Goal: Task Accomplishment & Management: Complete application form

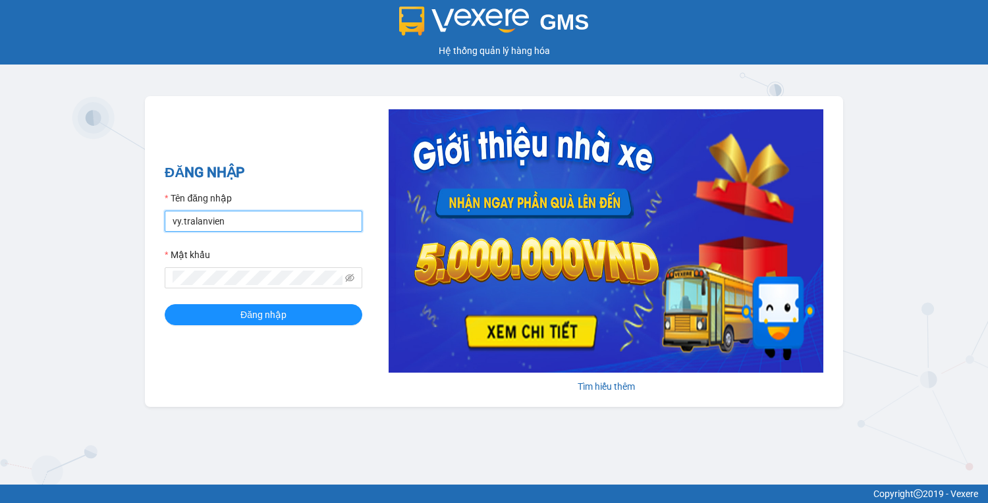
click at [280, 226] on input "vy.tralanvien" at bounding box center [264, 221] width 198 height 21
type input "tu.tralanvien"
click at [165, 304] on button "Đăng nhập" at bounding box center [264, 314] width 198 height 21
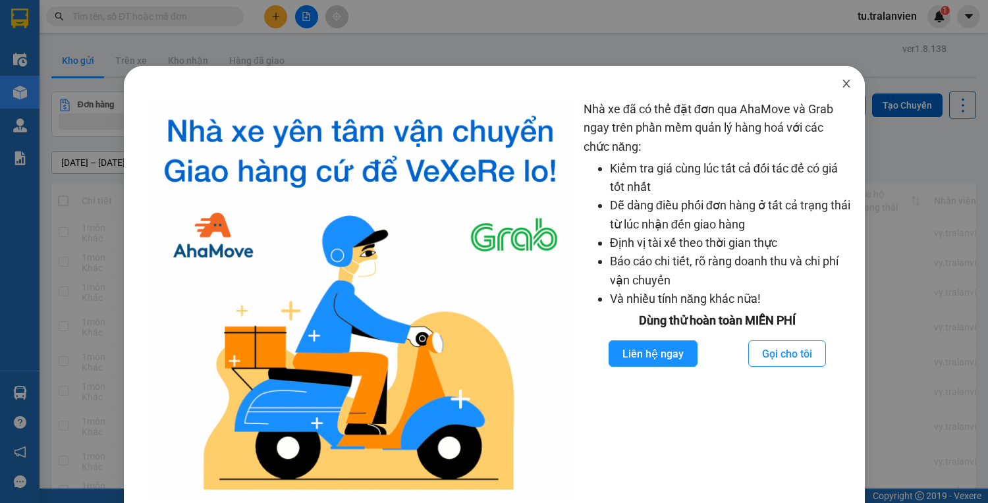
click at [847, 84] on span "Close" at bounding box center [846, 84] width 37 height 37
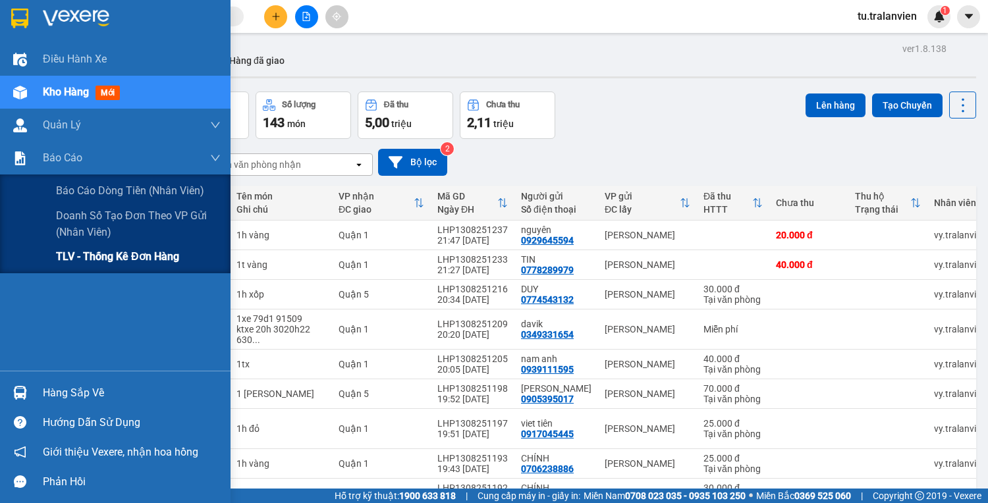
click at [71, 254] on span "TLV - Thống kê đơn hàng" at bounding box center [117, 256] width 123 height 16
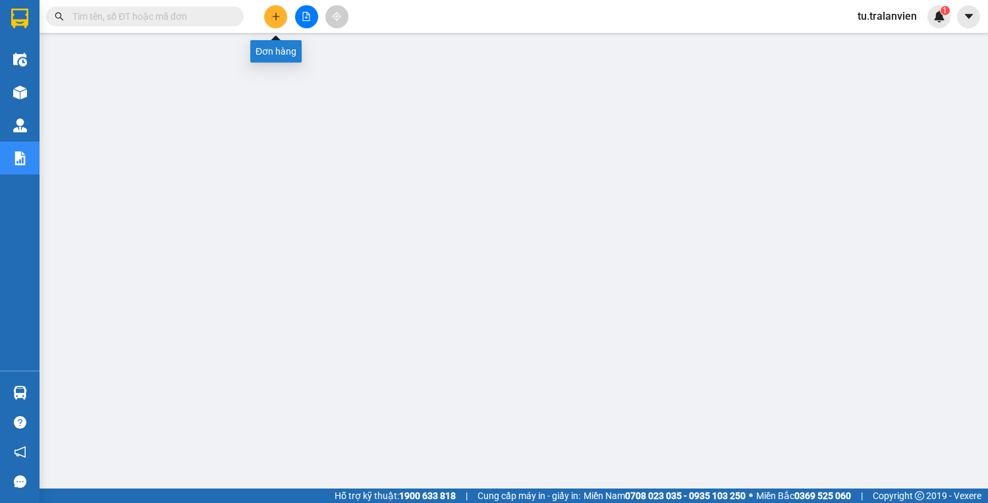
click at [282, 12] on button at bounding box center [275, 16] width 23 height 23
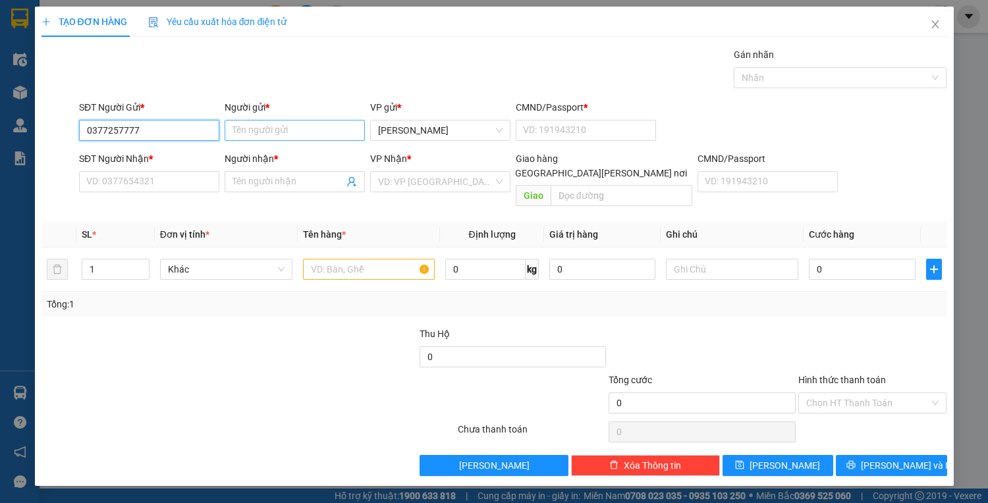
type input "0377257777"
click at [270, 137] on input "Người gửi *" at bounding box center [295, 130] width 140 height 21
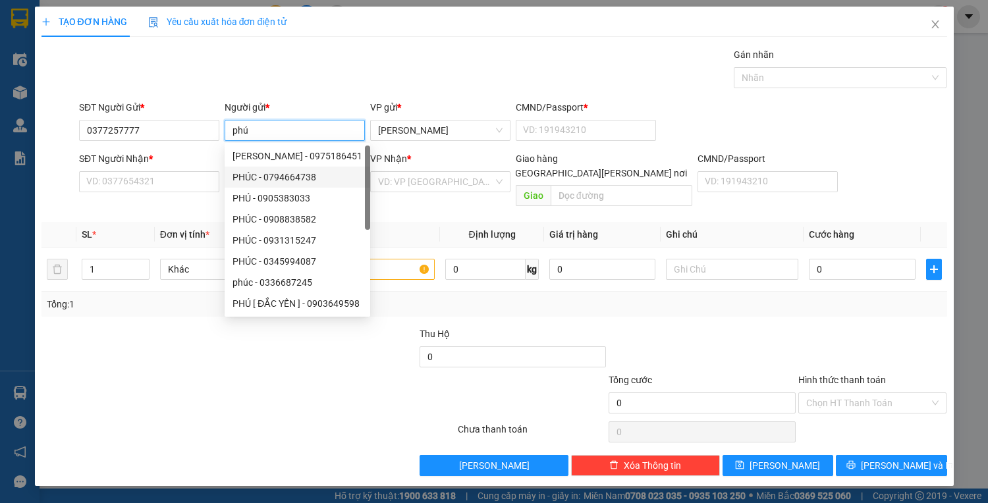
type input "phú"
click at [194, 156] on div "SĐT Người Nhận *" at bounding box center [149, 159] width 140 height 14
click at [194, 171] on input "SĐT Người Nhận *" at bounding box center [149, 181] width 140 height 21
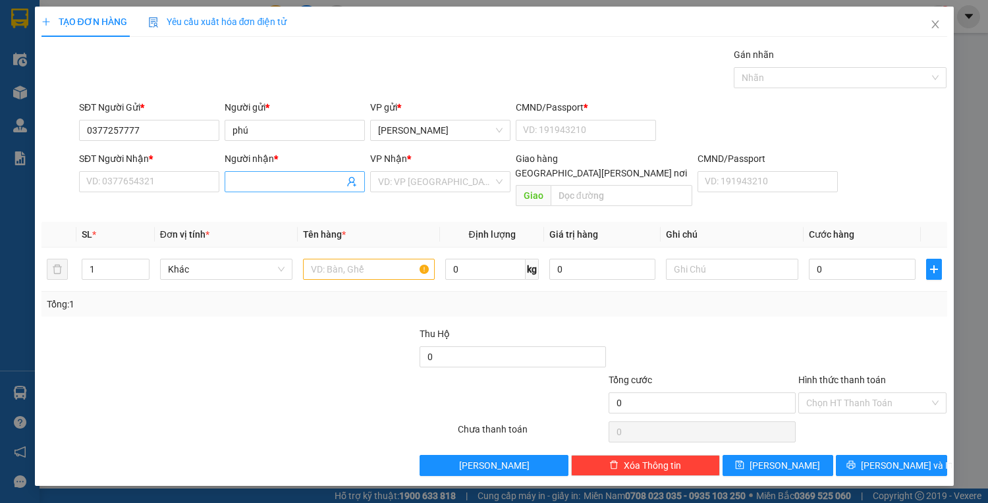
click at [269, 176] on input "Người nhận *" at bounding box center [288, 182] width 111 height 14
type input "trân"
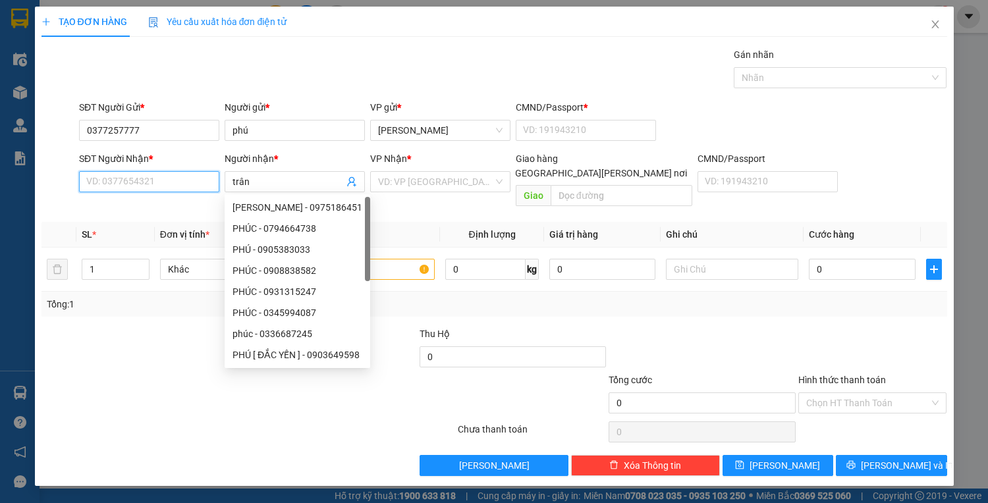
click at [141, 177] on input "SĐT Người Nhận *" at bounding box center [149, 181] width 140 height 21
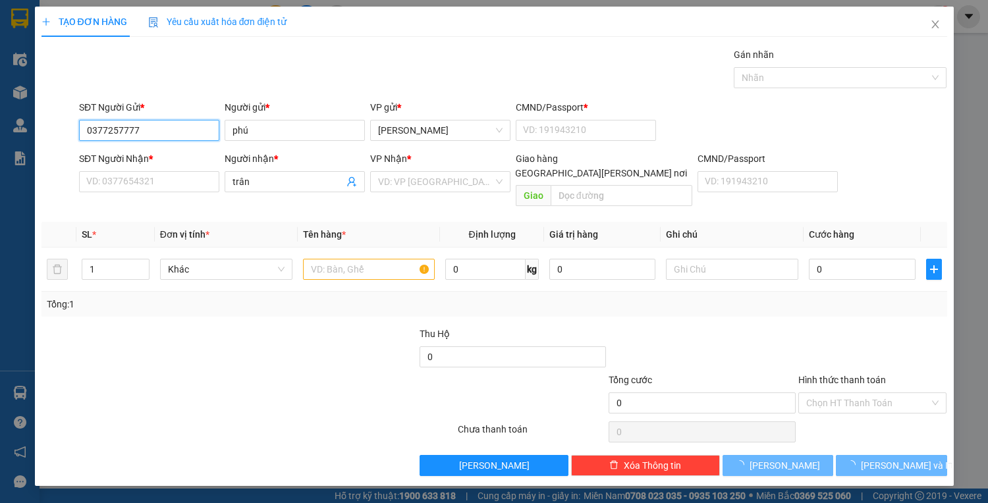
click at [194, 137] on input "0377257777" at bounding box center [149, 130] width 140 height 21
paste input "0377257777"
type input "0377257777"
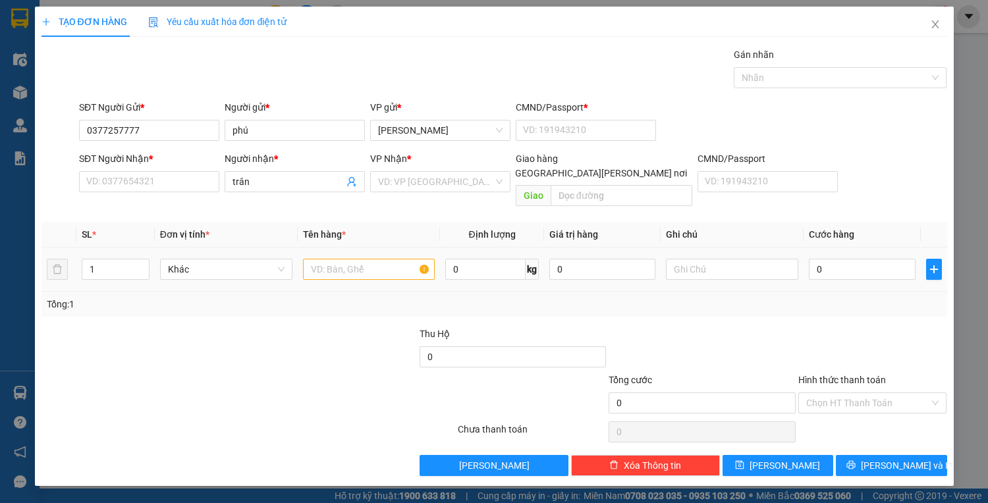
drag, startPoint x: 343, startPoint y: 240, endPoint x: 351, endPoint y: 256, distance: 18.0
click at [351, 254] on td at bounding box center [369, 270] width 143 height 44
click at [351, 259] on input "text" at bounding box center [369, 269] width 132 height 21
type input "1 hộp vàng"
click at [434, 177] on input "search" at bounding box center [435, 182] width 115 height 20
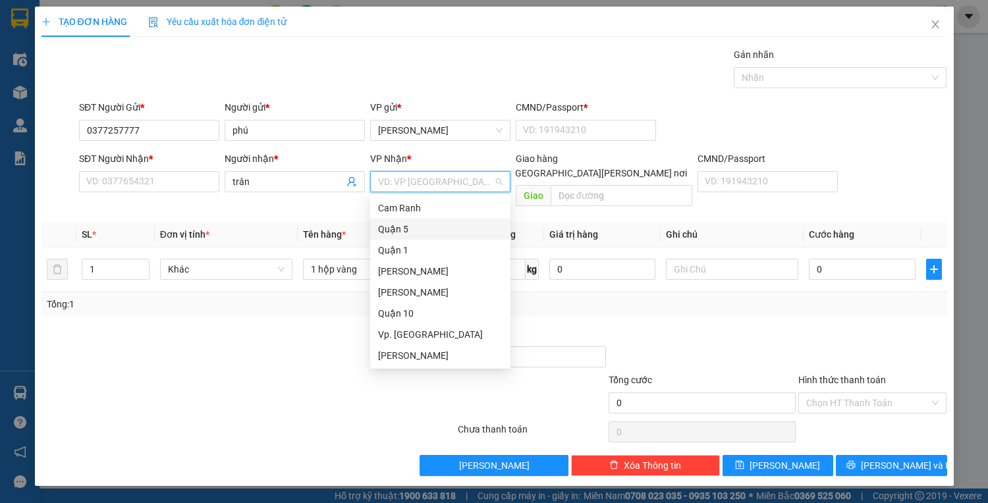
click at [419, 234] on div "Quận 5" at bounding box center [440, 229] width 125 height 14
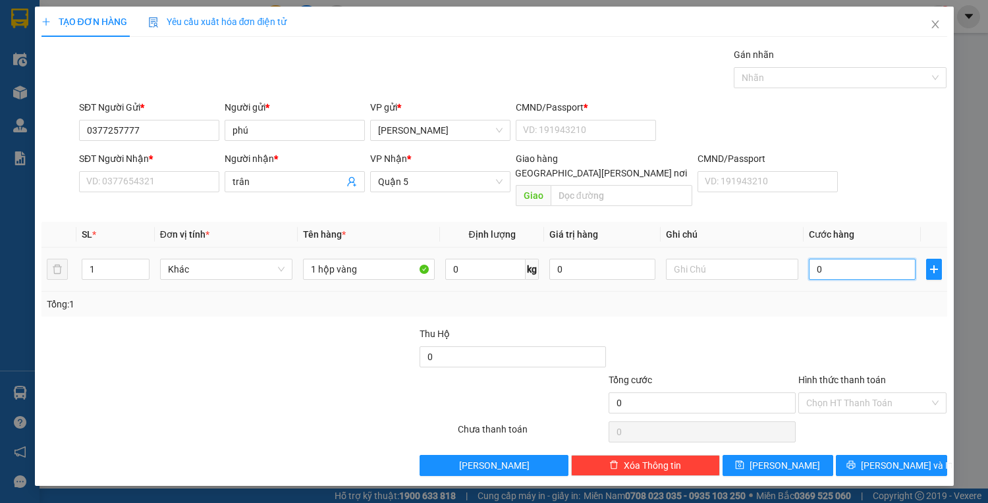
click at [857, 261] on input "0" at bounding box center [862, 269] width 106 height 21
type input "3"
type input "30"
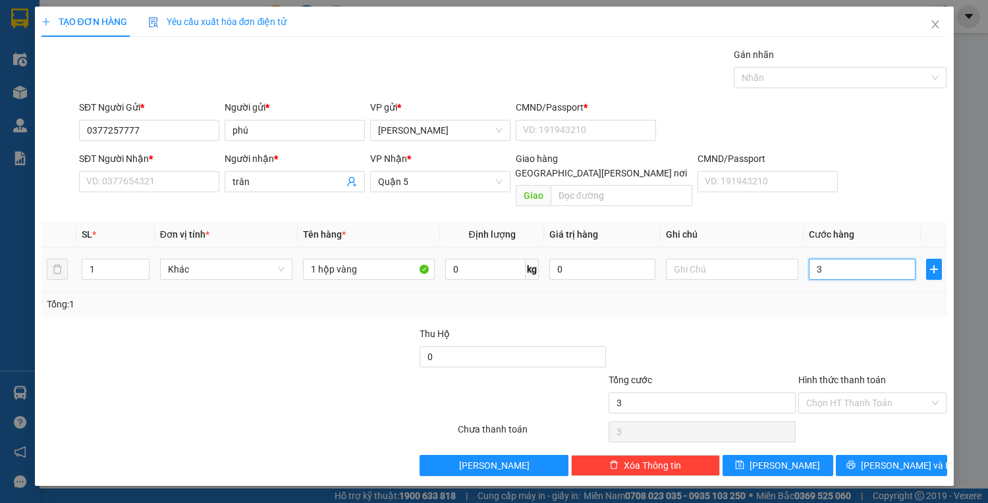
type input "30"
type input "30.000"
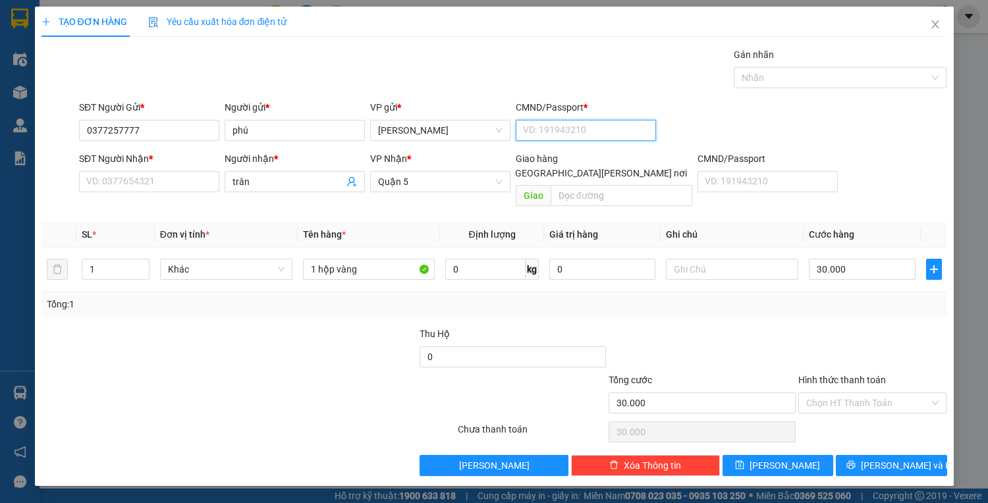
click at [600, 137] on input "CMND/Passport *" at bounding box center [586, 130] width 140 height 21
type input "1"
click at [184, 166] on div "SĐT Người Nhận *" at bounding box center [149, 162] width 140 height 20
click at [187, 175] on input "SĐT Người Nhận *" at bounding box center [149, 181] width 140 height 21
paste input "0904488944"
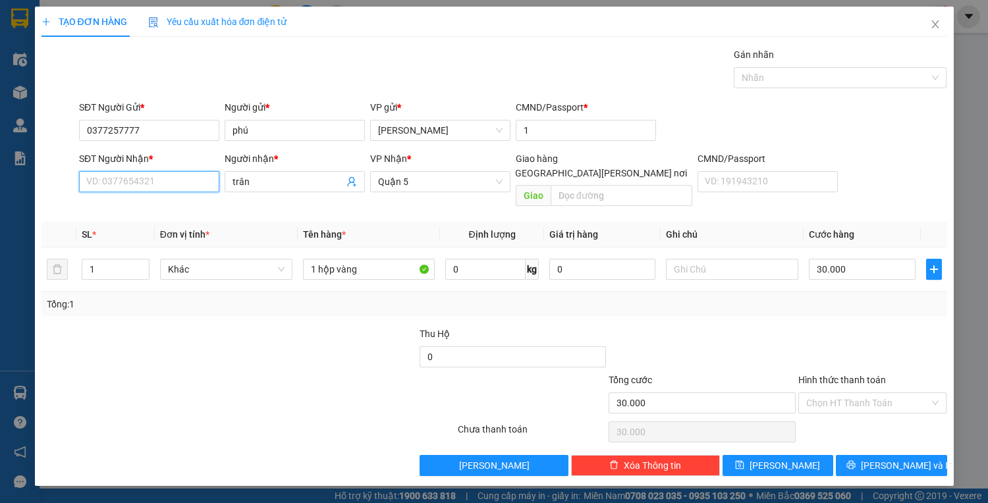
type input "0904488944"
click at [187, 210] on div "0904488944 - TRÂN" at bounding box center [152, 207] width 130 height 14
type input "TRÂN"
type input "0904488944"
click at [880, 455] on button "[PERSON_NAME] và In" at bounding box center [891, 465] width 111 height 21
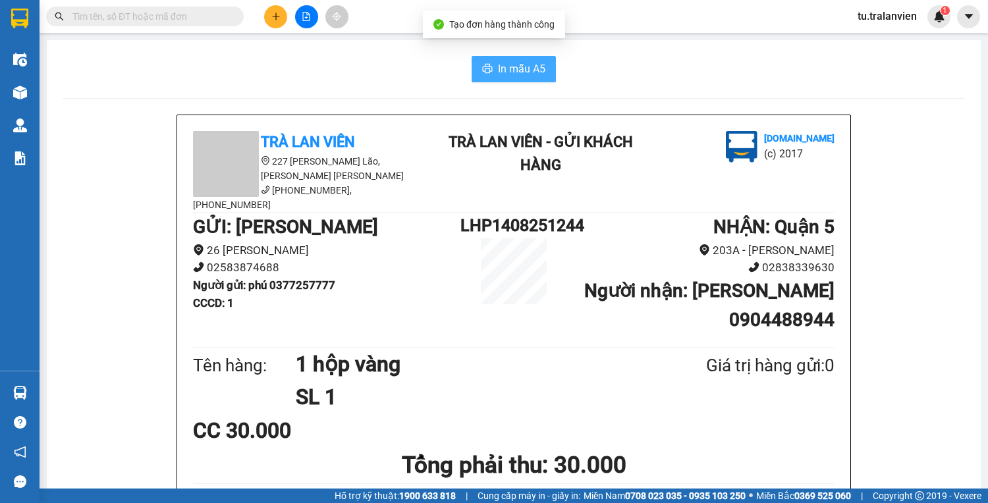
click at [473, 61] on button "In mẫu A5" at bounding box center [514, 69] width 84 height 26
click at [492, 67] on button "In mẫu A5" at bounding box center [514, 69] width 84 height 26
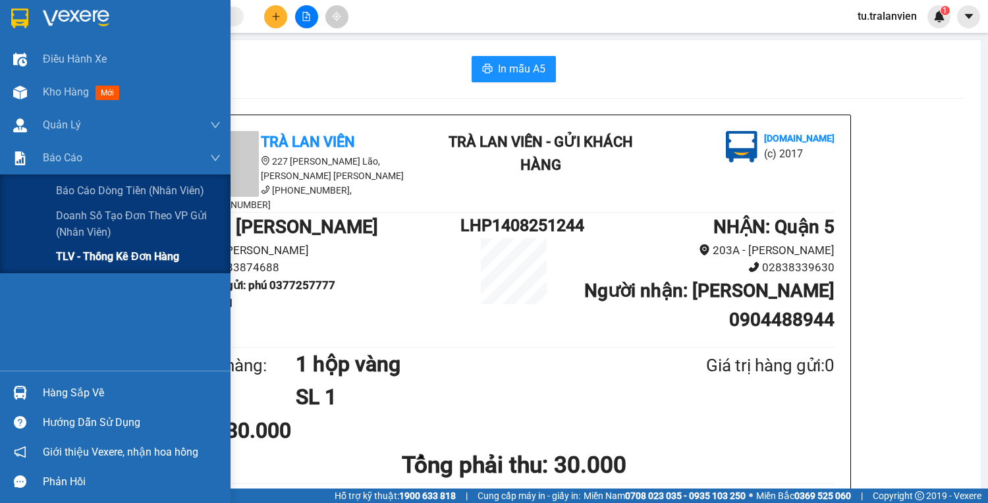
click at [82, 256] on span "TLV - Thống kê đơn hàng" at bounding box center [117, 256] width 123 height 16
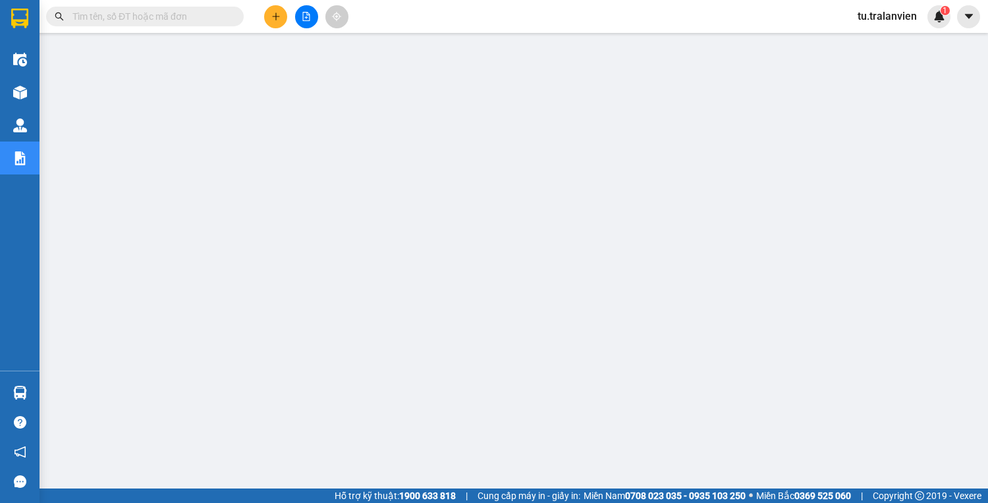
click at [152, 22] on input "text" at bounding box center [150, 16] width 156 height 14
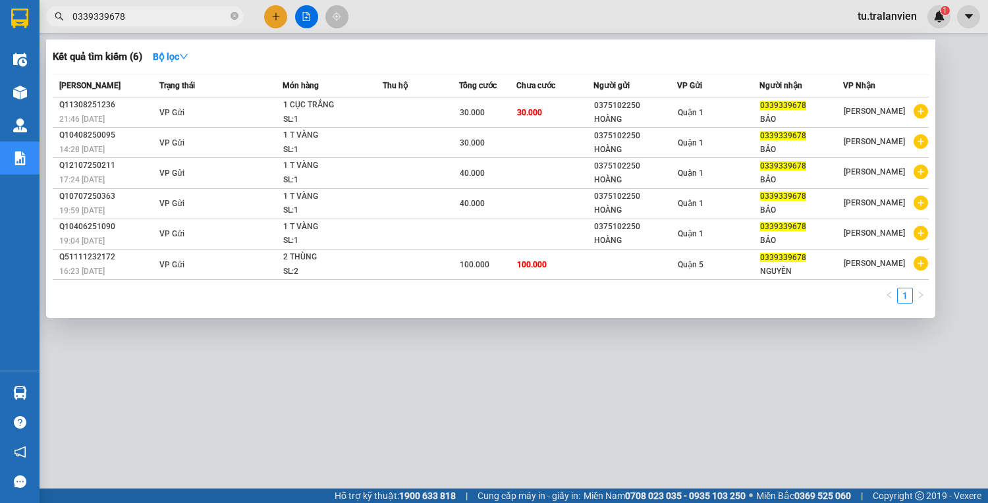
type input "0339339678"
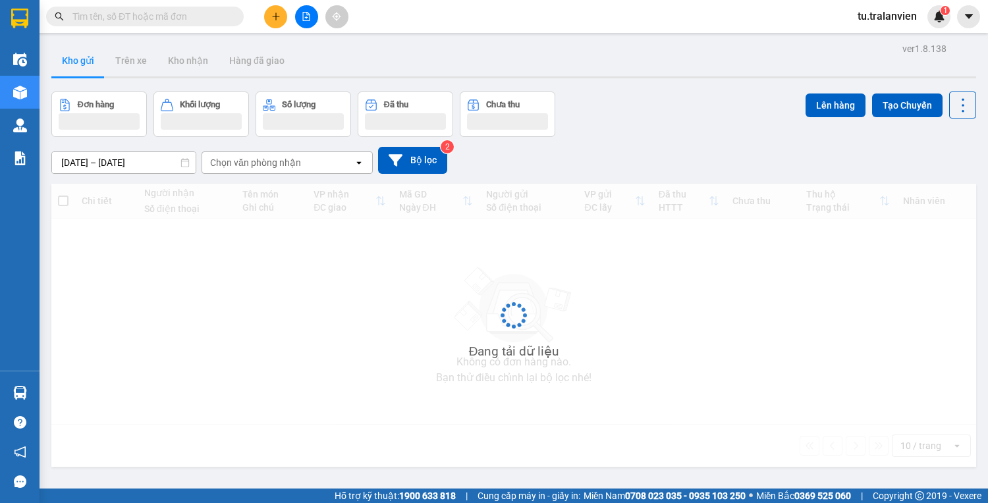
click at [133, 22] on input "text" at bounding box center [150, 16] width 156 height 14
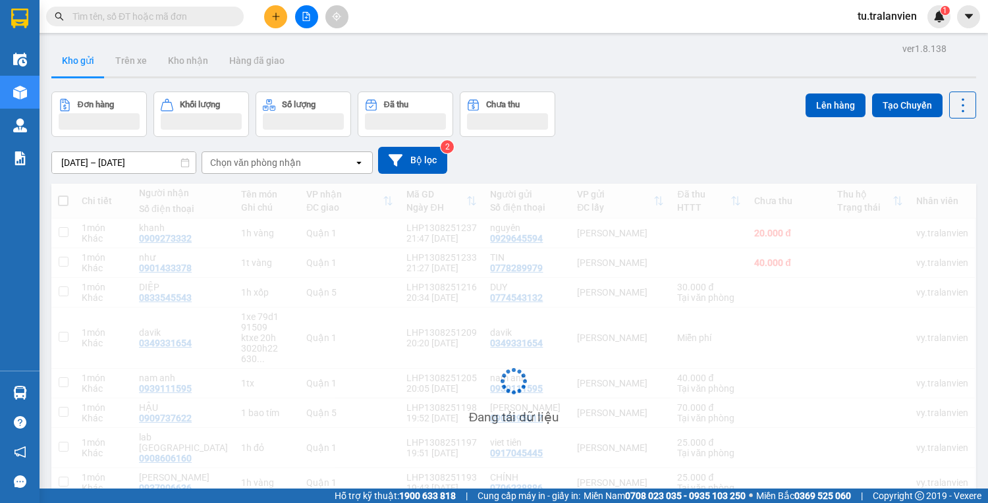
paste input "Q51008252444"
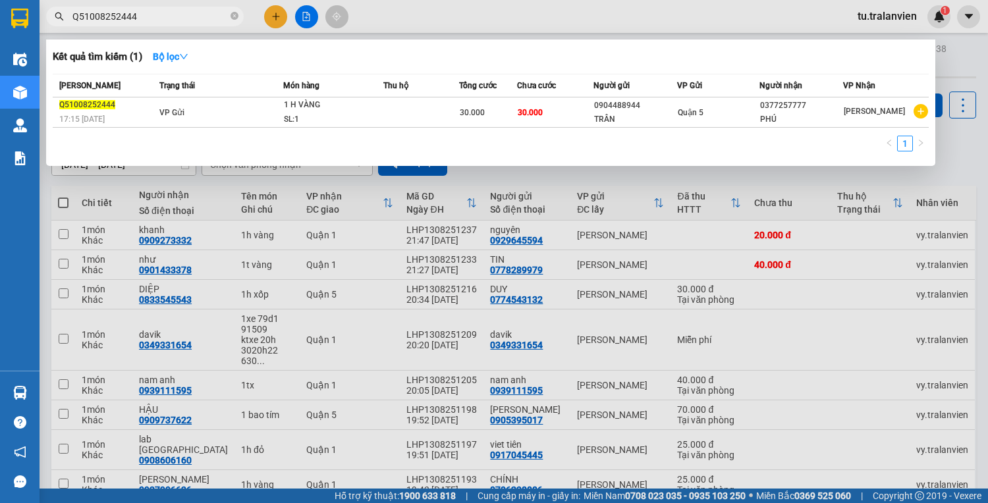
type input "Q51008252444"
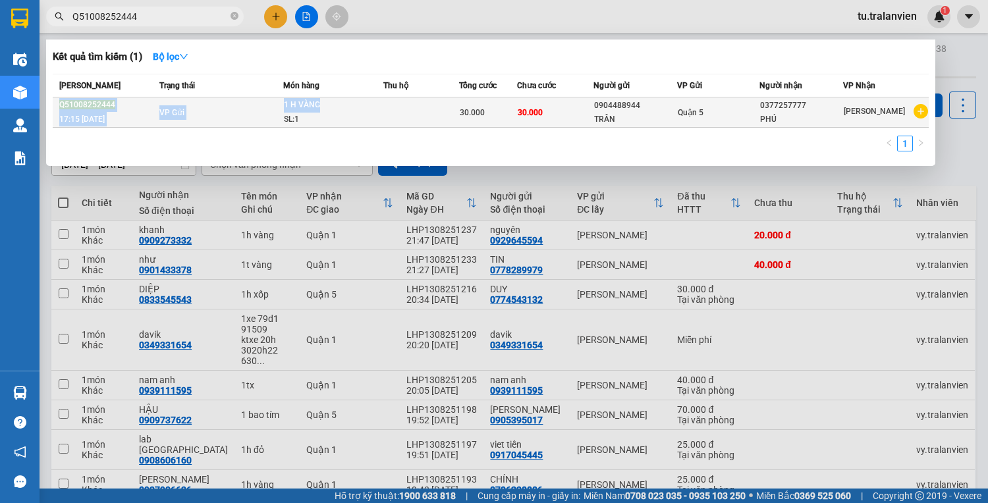
drag, startPoint x: 358, startPoint y: 87, endPoint x: 374, endPoint y: 109, distance: 27.1
click at [373, 108] on table "[PERSON_NAME] thái Món hàng Thu hộ Tổng cước Chưa cước Người gửi VP Gửi Người n…" at bounding box center [491, 101] width 876 height 54
click at [374, 109] on div "1 H VÀNG" at bounding box center [333, 105] width 99 height 14
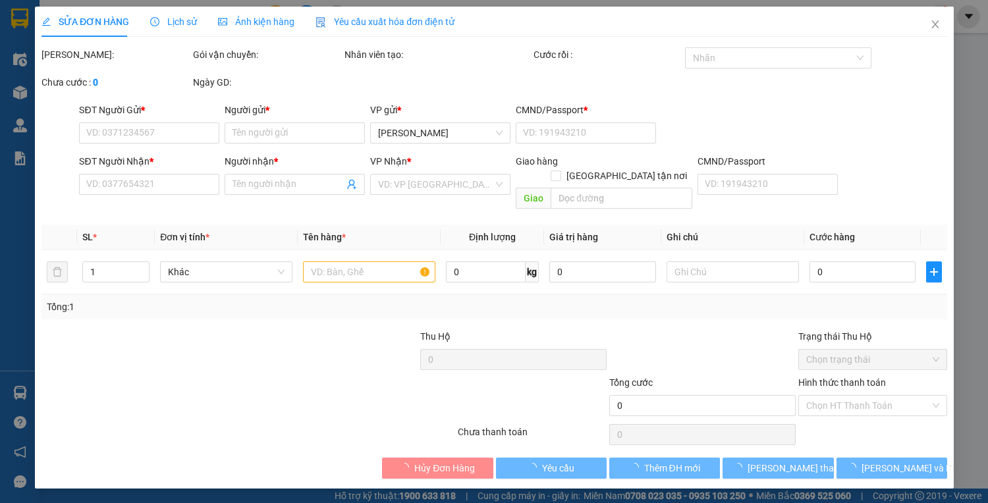
type input "0904488944"
type input "TRÂN"
type input "079195003821"
type input "0377257777"
type input "PHÚ"
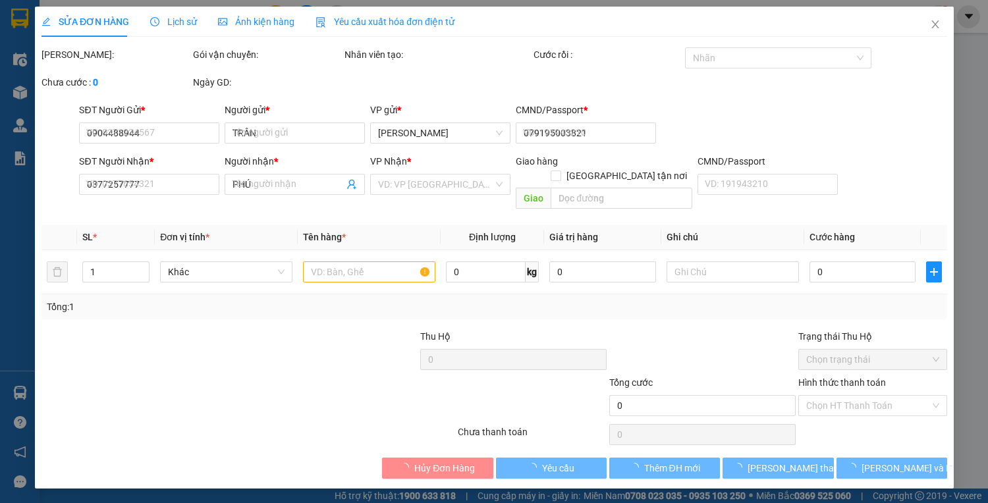
type input "30.000"
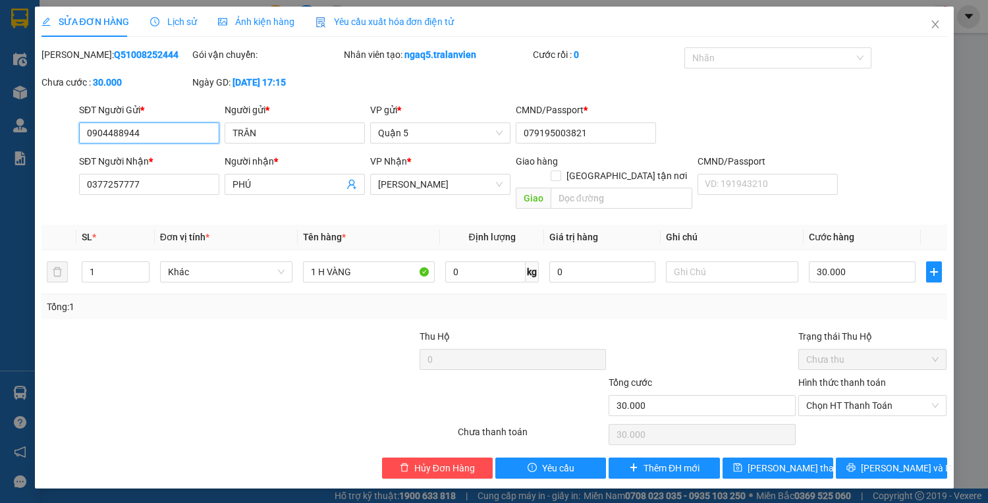
click at [175, 137] on input "0904488944" at bounding box center [149, 133] width 140 height 21
